Goal: Navigation & Orientation: Go to known website

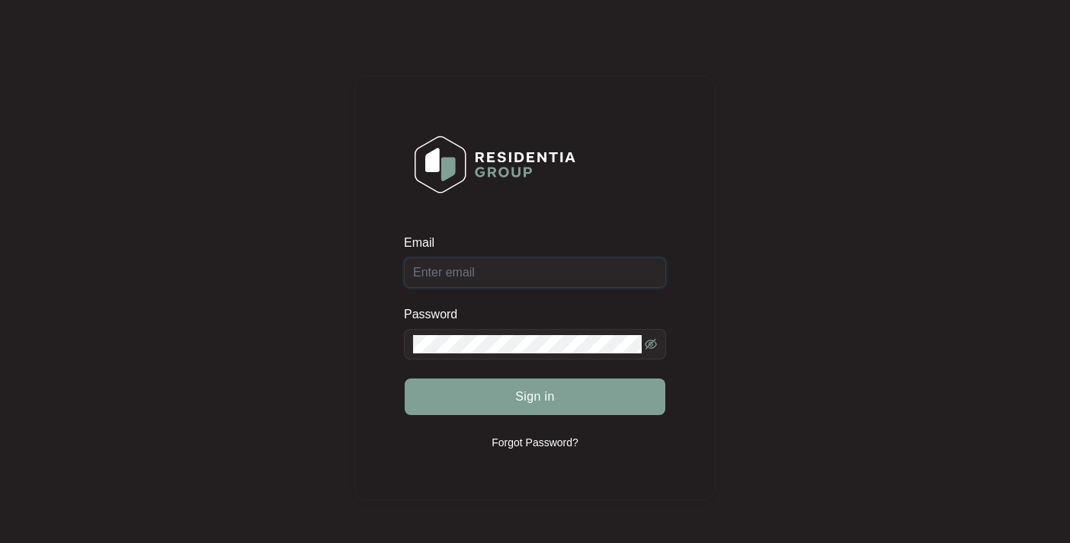
type input "[EMAIL_ADDRESS][DOMAIN_NAME]"
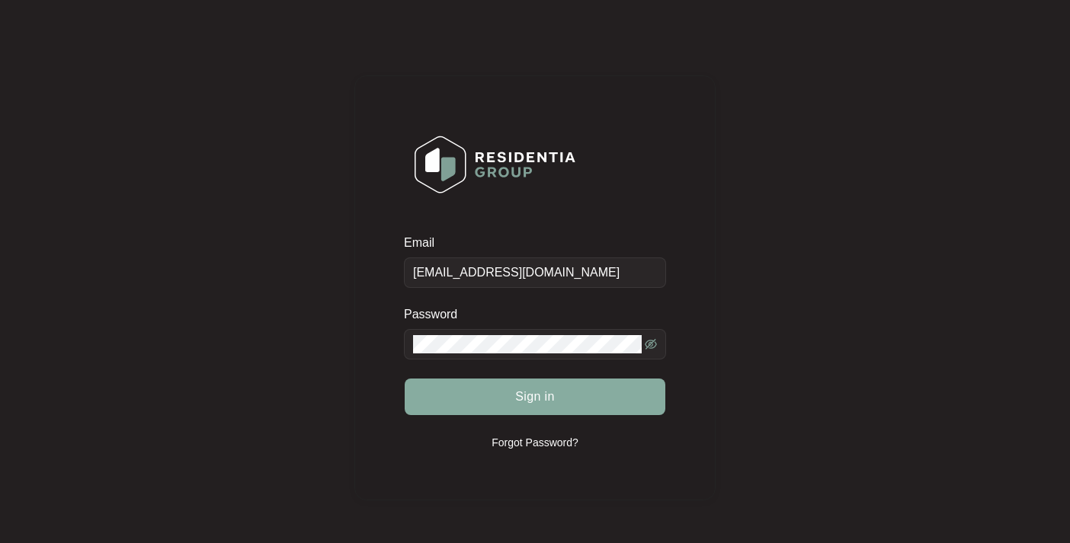
click at [543, 394] on span "Sign in" at bounding box center [535, 397] width 40 height 18
